Goal: Register for event/course

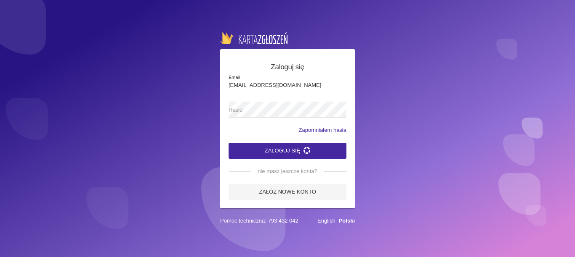
type input "[EMAIL_ADDRESS][DOMAIN_NAME]"
click at [226, 108] on div "Zaloguj się [EMAIL_ADDRESS][DOMAIN_NAME] Email Hasło Zapomniałem hasła Zaloguj …" at bounding box center [287, 128] width 135 height 159
click at [234, 111] on span "Hasło" at bounding box center [282, 110] width 109 height 8
click at [304, 154] on icon "submit" at bounding box center [306, 150] width 7 height 7
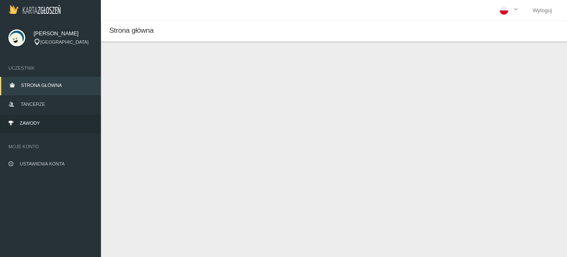
click at [26, 121] on span "Zawody" at bounding box center [30, 123] width 20 height 5
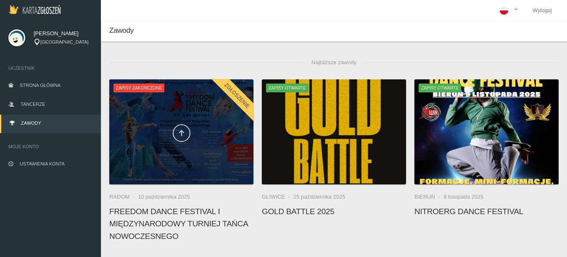
click at [176, 138] on link at bounding box center [182, 134] width 18 height 18
click at [182, 134] on icon at bounding box center [181, 133] width 7 height 7
click at [184, 132] on icon at bounding box center [181, 133] width 7 height 7
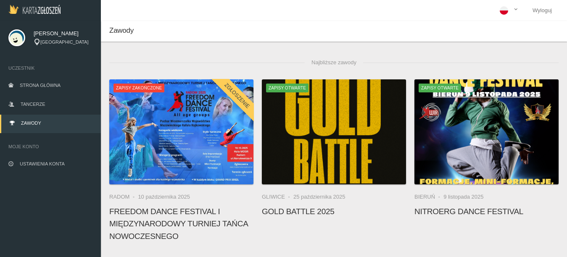
click at [170, 219] on h4 "FREEDOM DANCE FESTIVAL I Międzynarodowy Turniej Tańca Nowoczesnego" at bounding box center [181, 224] width 144 height 37
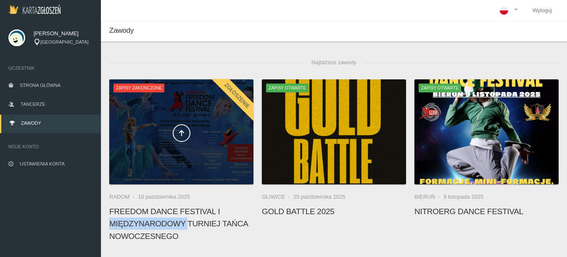
click at [145, 90] on span "Zapisy zakończone" at bounding box center [139, 88] width 51 height 8
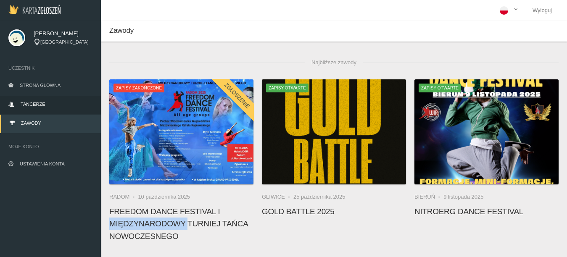
click at [39, 103] on span "Tancerze" at bounding box center [33, 104] width 24 height 5
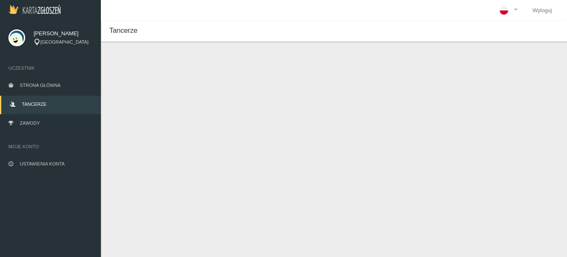
click at [28, 149] on span "Moje konto" at bounding box center [50, 147] width 84 height 8
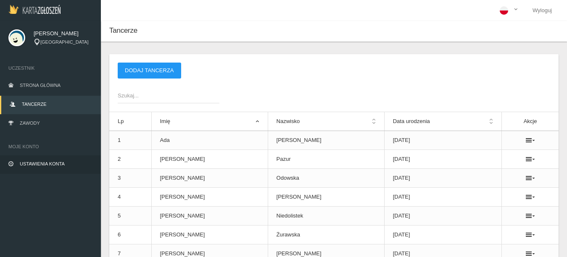
click at [29, 162] on span "Ustawienia konta" at bounding box center [42, 164] width 45 height 5
click at [31, 165] on span "Ustawienia konta" at bounding box center [42, 164] width 45 height 5
click at [33, 125] on span "Zawody" at bounding box center [30, 123] width 20 height 5
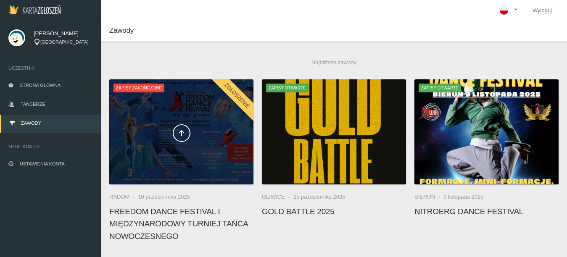
click at [241, 97] on div "Zgłoszenie" at bounding box center [236, 95] width 53 height 53
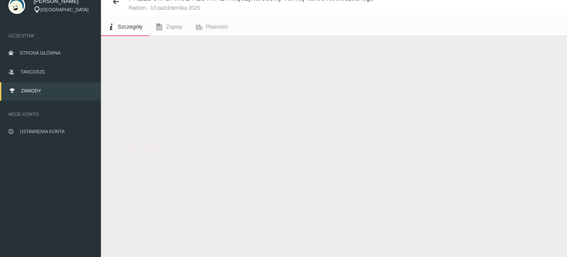
scroll to position [39, 0]
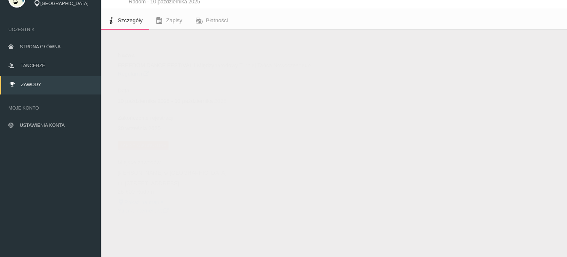
click at [147, 146] on span "Zapisy zakończone" at bounding box center [143, 145] width 51 height 8
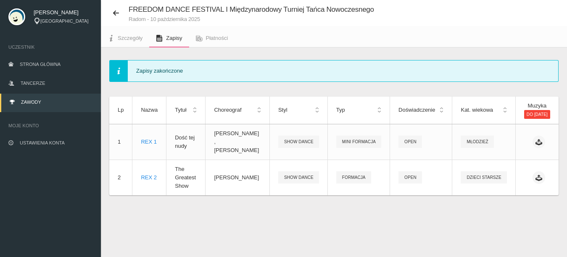
scroll to position [0, 19]
click at [536, 146] on icon at bounding box center [539, 142] width 7 height 7
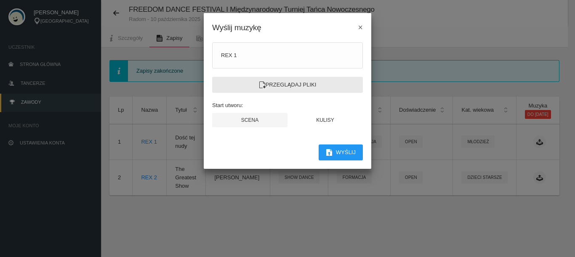
click at [293, 83] on label "Przeglądaj pliki" at bounding box center [287, 85] width 151 height 16
click at [0, 0] on input "Przeglądaj pliki" at bounding box center [0, 0] width 0 height 0
click at [251, 85] on label "Przeglądaj pliki" at bounding box center [287, 85] width 151 height 16
click at [0, 0] on input "Przeglądaj pliki" at bounding box center [0, 0] width 0 height 0
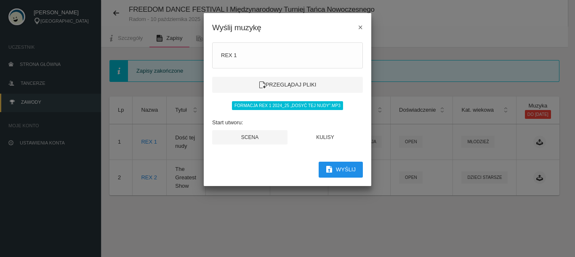
click at [331, 172] on button "Wyślij" at bounding box center [340, 170] width 44 height 16
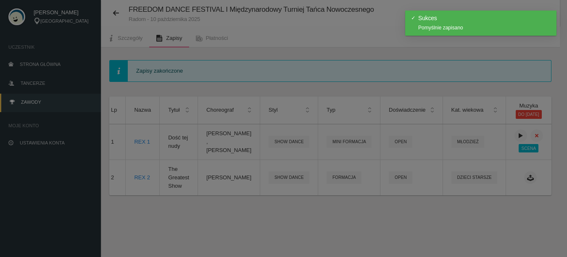
scroll to position [0, 12]
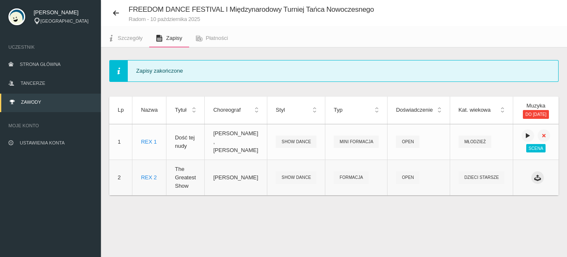
click at [535, 181] on icon at bounding box center [538, 178] width 7 height 7
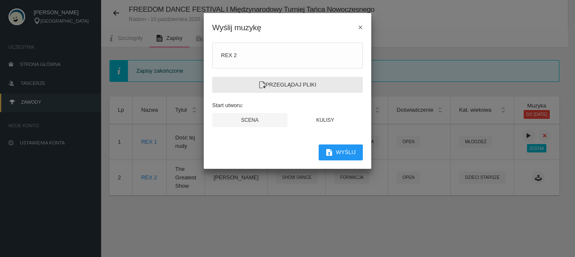
click at [291, 86] on label "Przeglądaj pliki" at bounding box center [287, 85] width 151 height 16
click at [0, 0] on input "Przeglądaj pliki" at bounding box center [0, 0] width 0 height 0
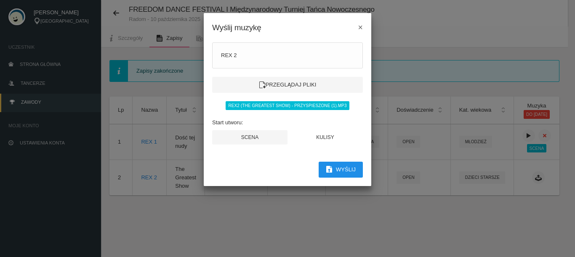
click at [334, 170] on button "Wyślij" at bounding box center [340, 170] width 44 height 16
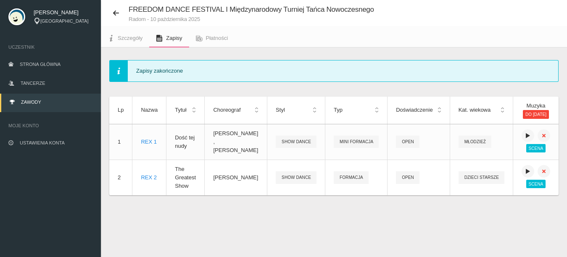
scroll to position [0, 19]
click at [14, 17] on img at bounding box center [16, 16] width 17 height 17
click at [42, 13] on span "[PERSON_NAME]" at bounding box center [63, 12] width 59 height 8
click at [113, 13] on icon at bounding box center [116, 13] width 7 height 7
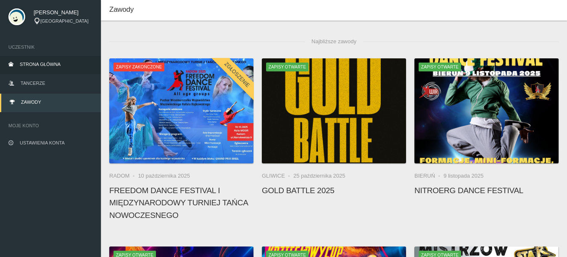
click at [33, 63] on span "Strona główna" at bounding box center [40, 64] width 41 height 5
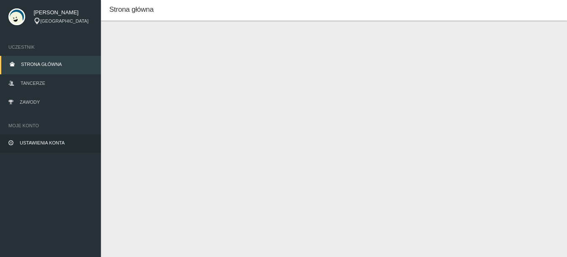
click at [39, 143] on span "Ustawienia konta" at bounding box center [42, 142] width 45 height 5
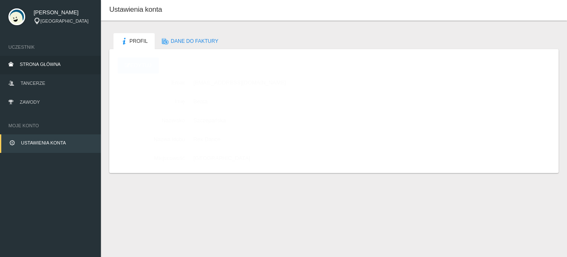
click at [46, 65] on span "Strona główna" at bounding box center [40, 64] width 41 height 5
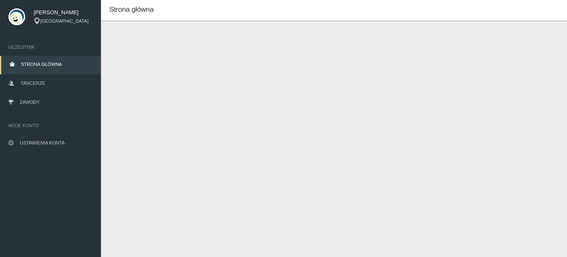
click at [46, 65] on span "Strona główna" at bounding box center [41, 64] width 41 height 5
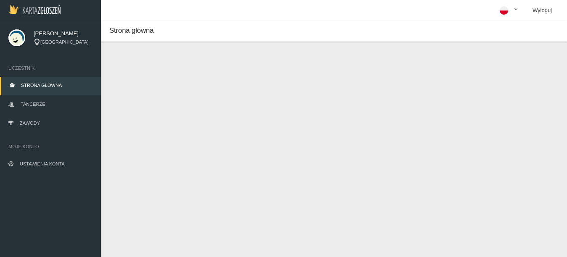
click at [543, 11] on link "Wyloguj" at bounding box center [542, 10] width 33 height 21
